Goal: Information Seeking & Learning: Learn about a topic

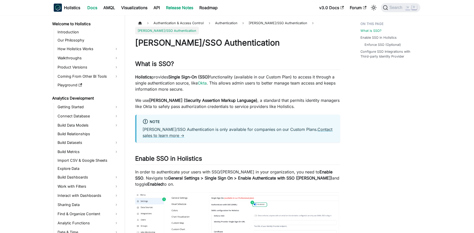
scroll to position [245, 0]
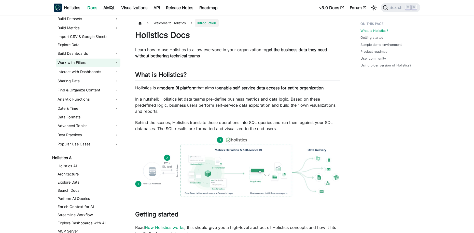
scroll to position [130, 0]
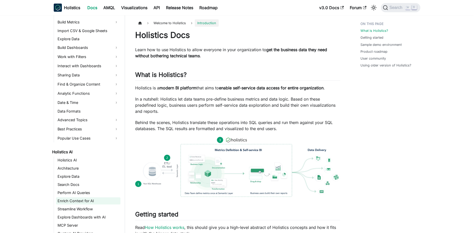
click at [92, 200] on link "Enrich Context for AI" at bounding box center [88, 200] width 64 height 7
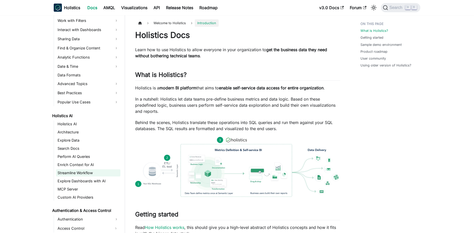
scroll to position [175, 0]
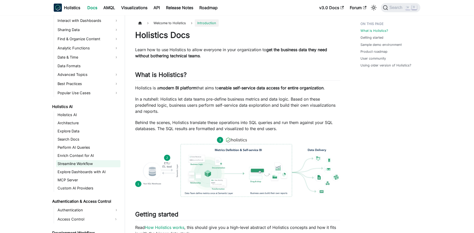
click at [89, 162] on link "Streamline Workflow" at bounding box center [88, 163] width 64 height 7
click at [399, 10] on span "Search" at bounding box center [397, 7] width 18 height 5
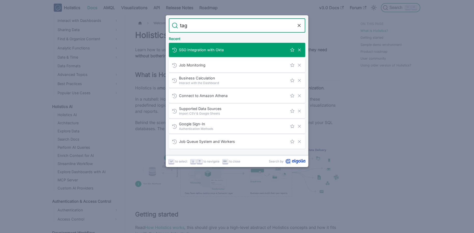
type input "tags"
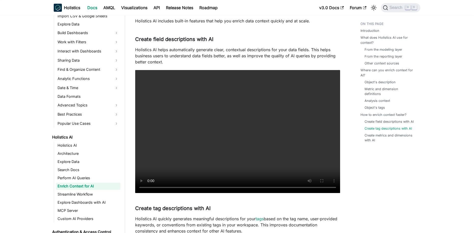
scroll to position [1135, 0]
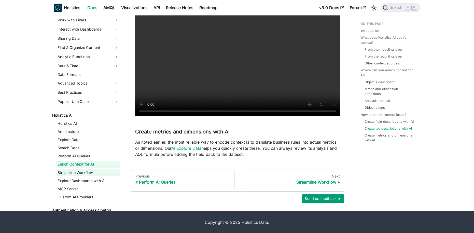
click at [90, 173] on link "Streamline Workflow" at bounding box center [88, 172] width 64 height 7
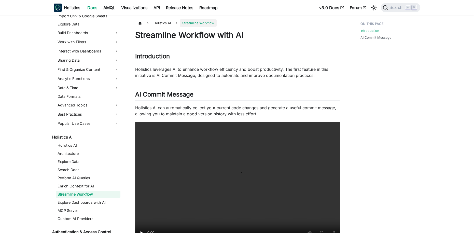
scroll to position [153, 0]
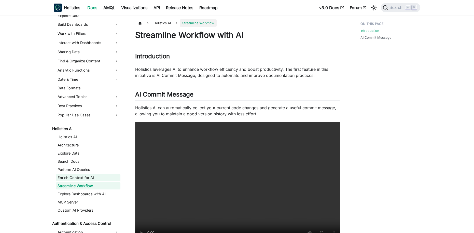
click at [80, 176] on link "Enrich Context for AI" at bounding box center [88, 177] width 64 height 7
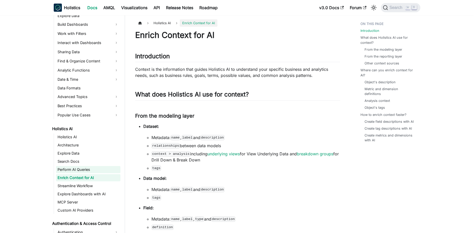
click at [85, 170] on link "Perform AI Queries" at bounding box center [88, 169] width 64 height 7
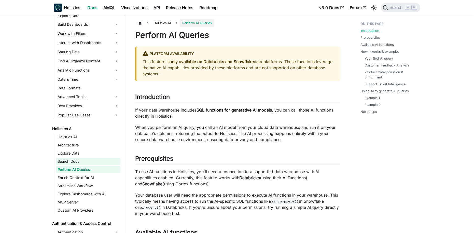
click at [88, 162] on link "Search Docs" at bounding box center [88, 161] width 64 height 7
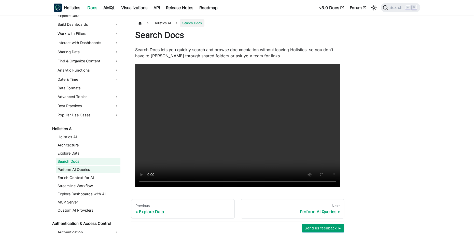
click at [93, 168] on link "Perform AI Queries" at bounding box center [88, 169] width 64 height 7
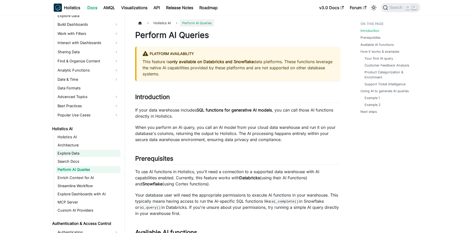
click at [88, 156] on link "Explore Data" at bounding box center [88, 153] width 64 height 7
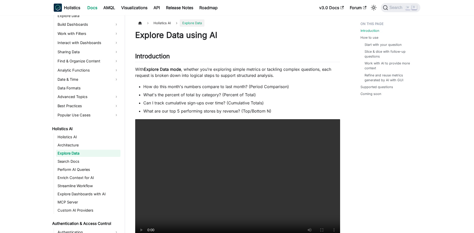
click at [88, 157] on ul "Holistics AI Architecture Explore Data Search Docs Perform AI Queries Enrich Co…" at bounding box center [87, 173] width 67 height 80
click at [91, 159] on link "Search Docs" at bounding box center [88, 161] width 64 height 7
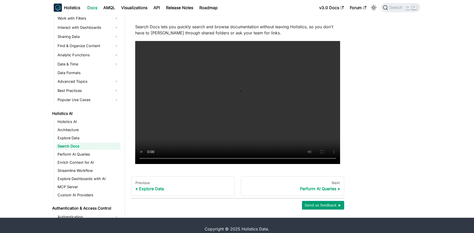
scroll to position [23, 0]
click at [78, 165] on link "Enrich Context for AI" at bounding box center [88, 162] width 64 height 7
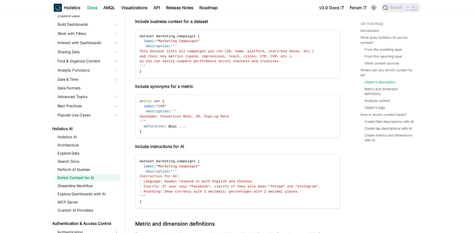
scroll to position [483, 0]
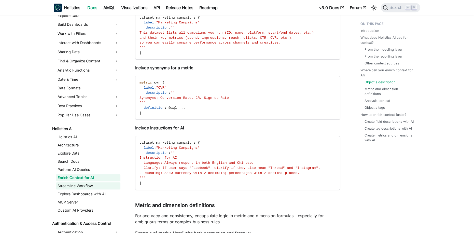
click at [90, 185] on link "Streamline Workflow" at bounding box center [88, 185] width 64 height 7
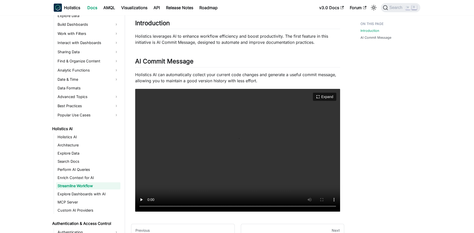
scroll to position [33, 0]
click at [88, 192] on link "Explore Dashboards with AI" at bounding box center [88, 193] width 64 height 7
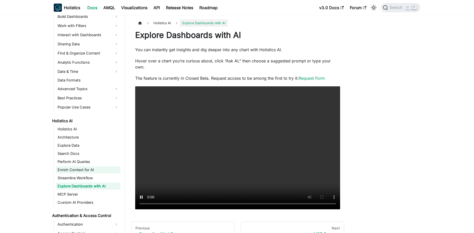
scroll to position [170, 0]
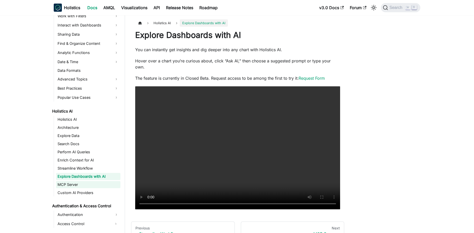
click at [83, 184] on link "MCP Server" at bounding box center [88, 184] width 64 height 7
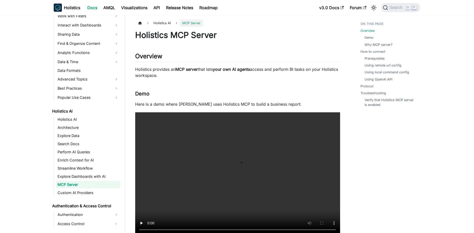
scroll to position [44, 0]
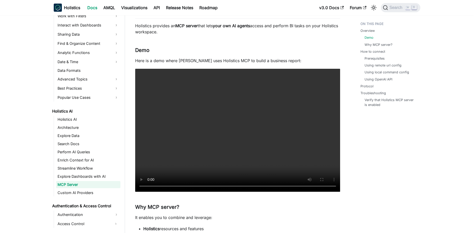
click at [93, 183] on link "MCP Server" at bounding box center [88, 184] width 64 height 7
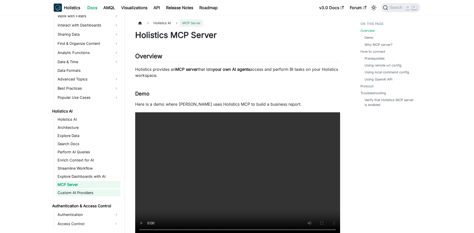
click at [95, 190] on link "Custom AI Providers" at bounding box center [88, 192] width 64 height 7
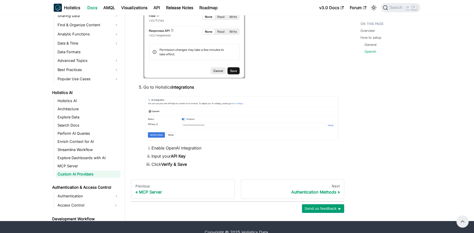
scroll to position [512, 0]
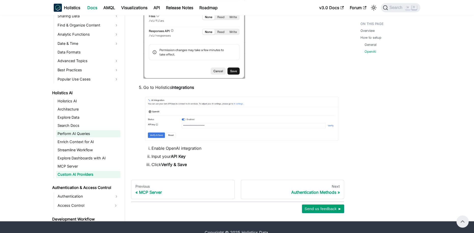
click at [80, 133] on link "Perform AI Queries" at bounding box center [88, 133] width 64 height 7
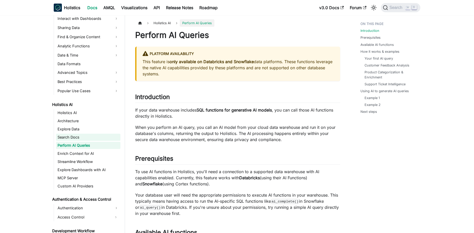
click at [86, 137] on link "Search Docs" at bounding box center [88, 137] width 64 height 7
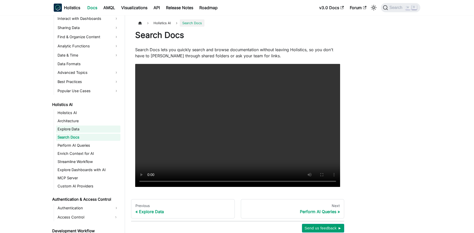
click at [81, 130] on link "Explore Data" at bounding box center [88, 129] width 64 height 7
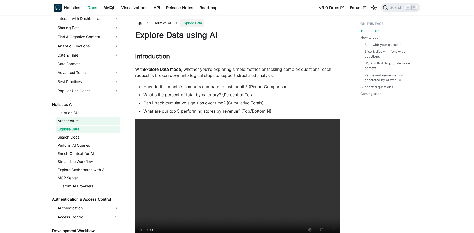
click at [96, 119] on link "Architecture" at bounding box center [88, 120] width 64 height 7
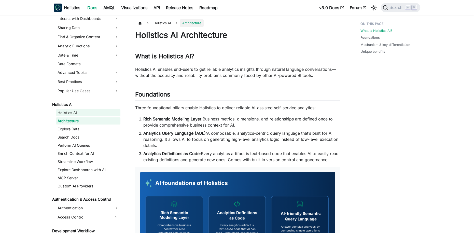
click at [88, 113] on link "Holistics AI" at bounding box center [88, 112] width 64 height 7
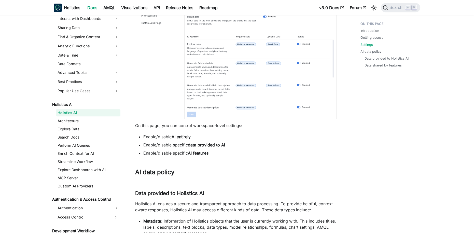
scroll to position [459, 0]
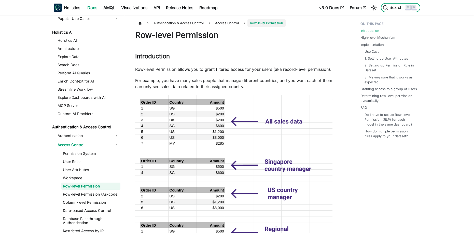
click at [403, 7] on span "Search" at bounding box center [397, 7] width 18 height 5
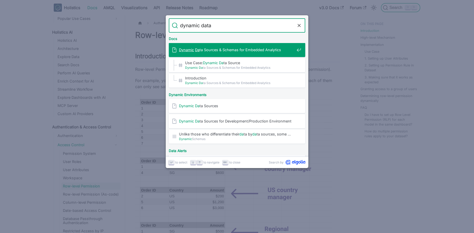
type input "dynamic data"
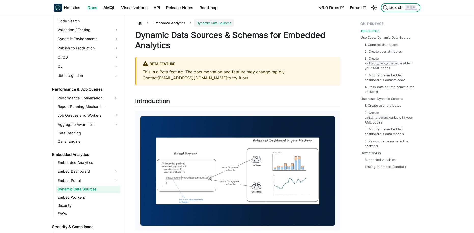
scroll to position [513, 0]
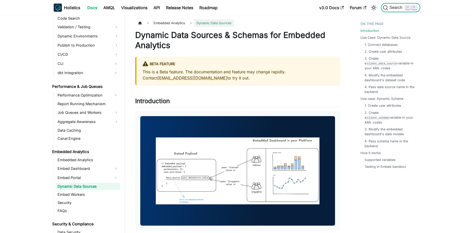
click at [404, 9] on span "Search" at bounding box center [397, 7] width 18 height 5
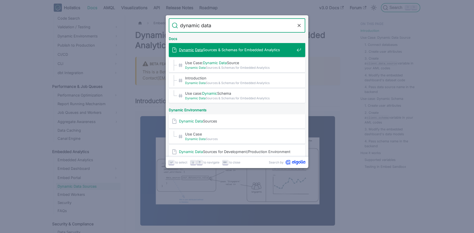
type input "dynamic data s"
